Goal: Task Accomplishment & Management: Manage account settings

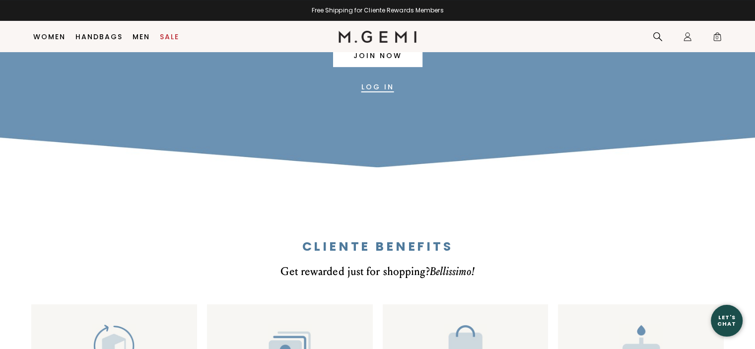
scroll to position [62, 0]
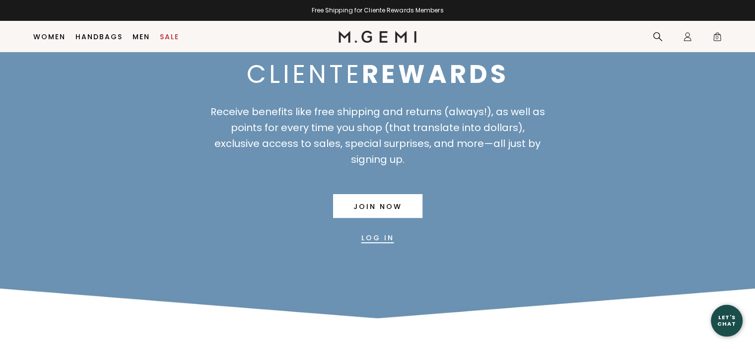
click at [369, 242] on link "Log In" at bounding box center [378, 238] width 33 height 24
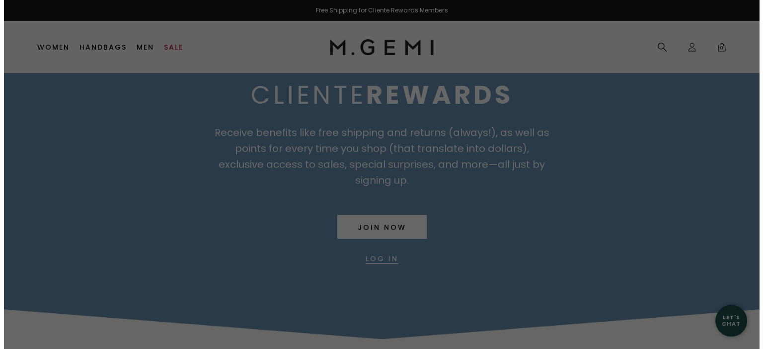
scroll to position [0, 0]
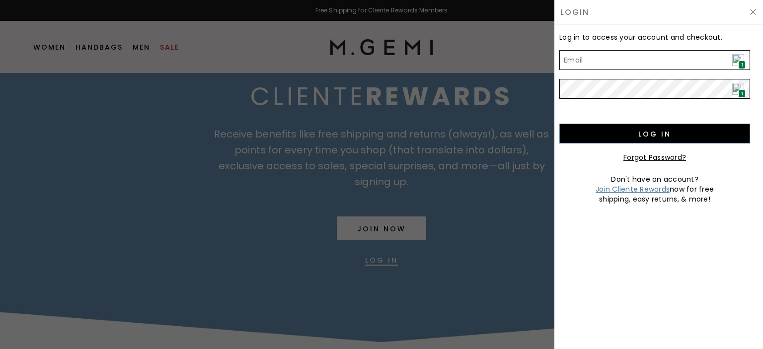
click at [737, 59] on img at bounding box center [738, 60] width 12 height 12
type input "[EMAIL_ADDRESS][DOMAIN_NAME]"
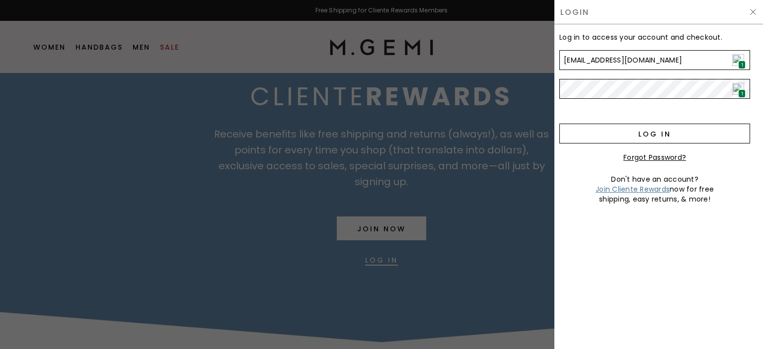
click at [657, 133] on input "Log in" at bounding box center [654, 134] width 191 height 20
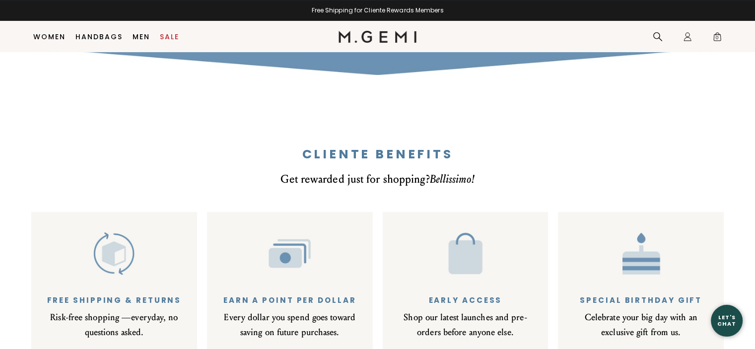
scroll to position [145, 0]
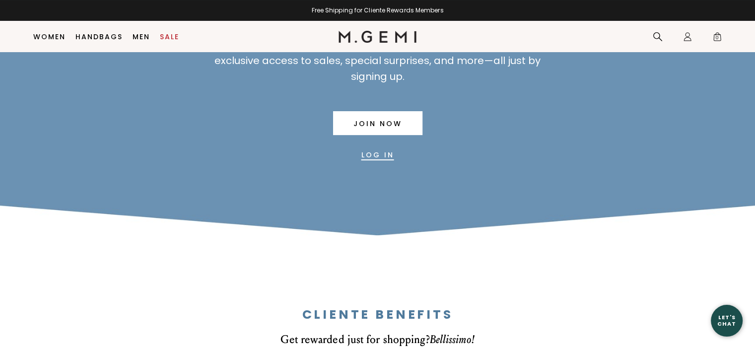
click at [369, 160] on link "Log In" at bounding box center [378, 155] width 33 height 24
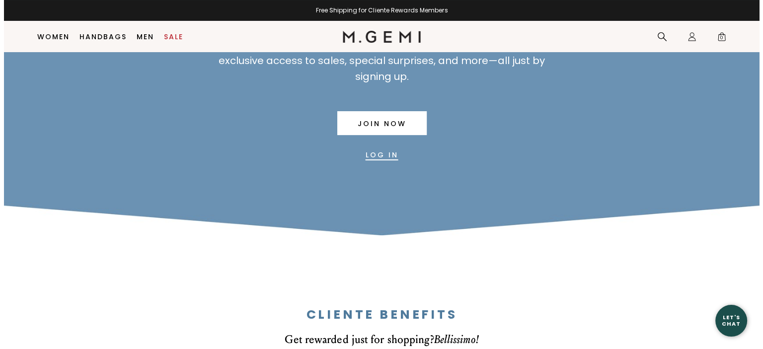
scroll to position [0, 0]
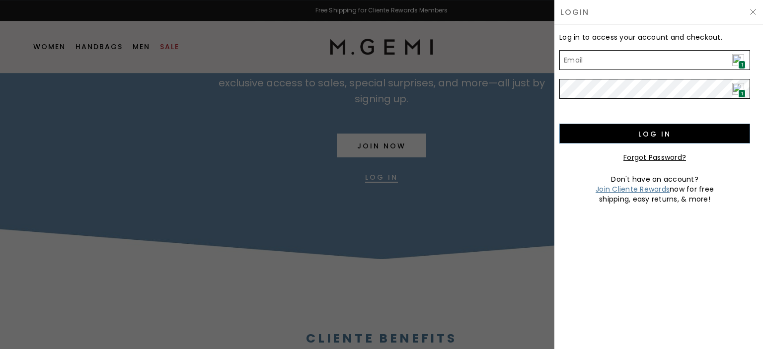
click at [739, 61] on span "1" at bounding box center [741, 65] width 7 height 8
type input "[EMAIL_ADDRESS][DOMAIN_NAME]"
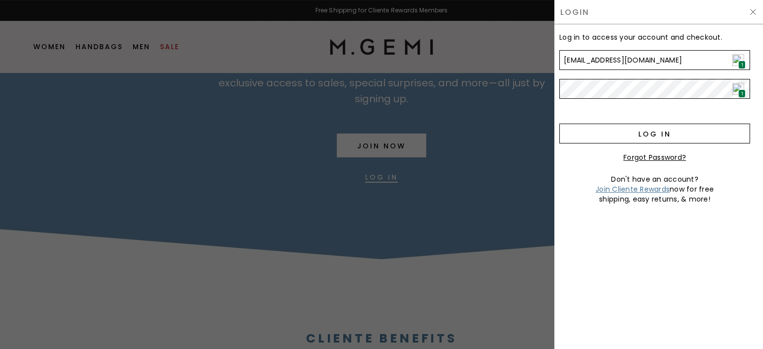
drag, startPoint x: 718, startPoint y: 75, endPoint x: 661, endPoint y: 131, distance: 79.4
click at [661, 131] on input "Log in" at bounding box center [654, 134] width 191 height 20
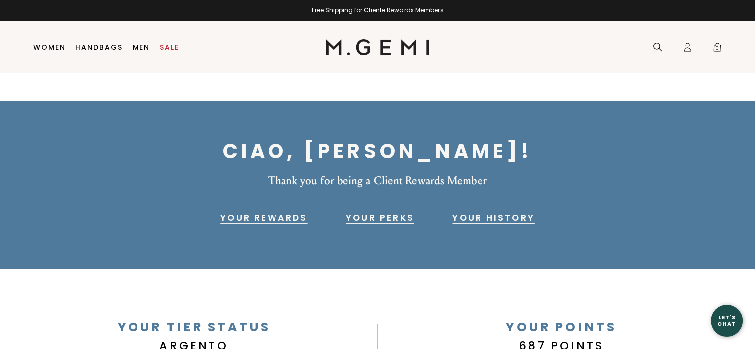
scroll to position [21, 0]
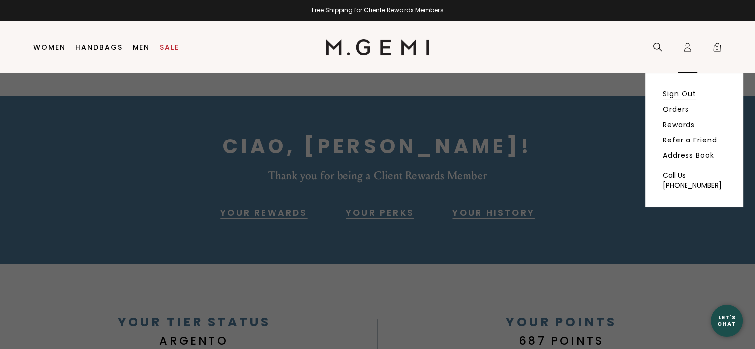
click at [679, 95] on link "Sign Out" at bounding box center [680, 93] width 34 height 9
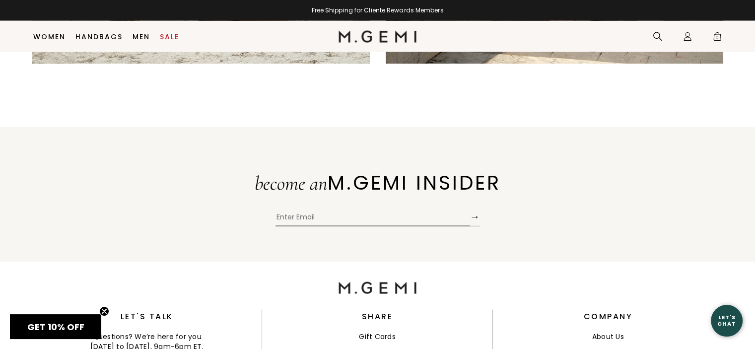
scroll to position [2152, 0]
